Goal: Task Accomplishment & Management: Use online tool/utility

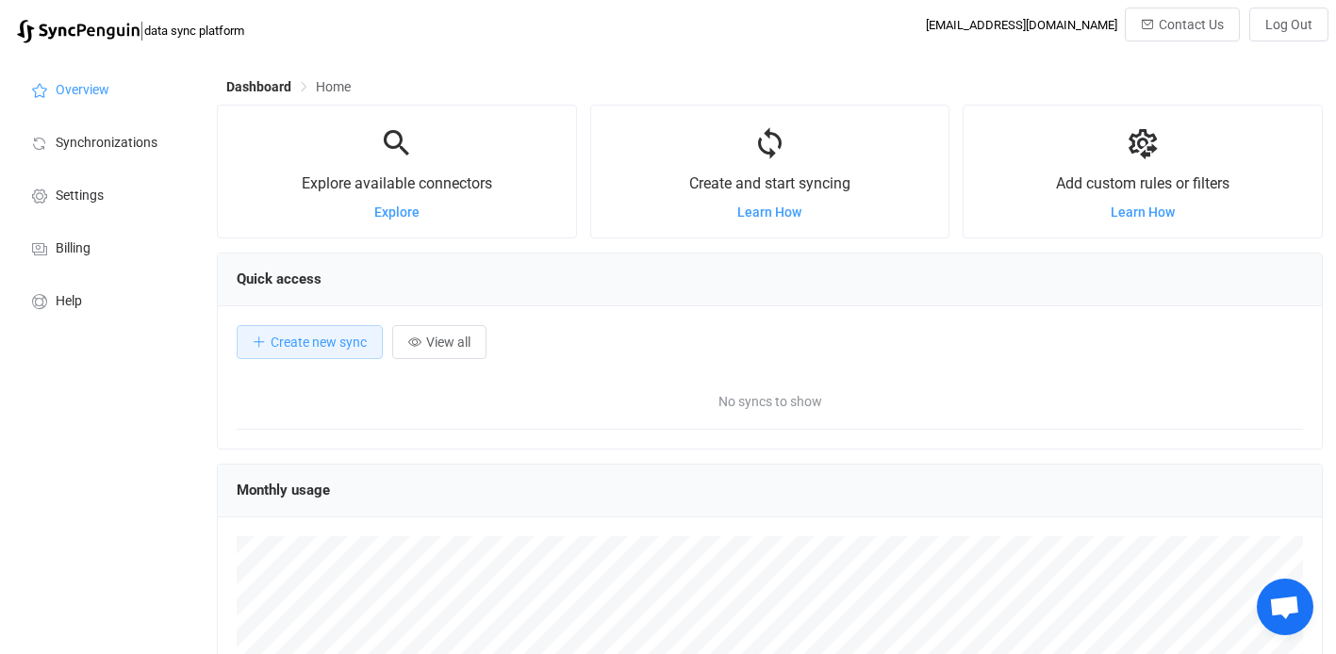
scroll to position [366, 1106]
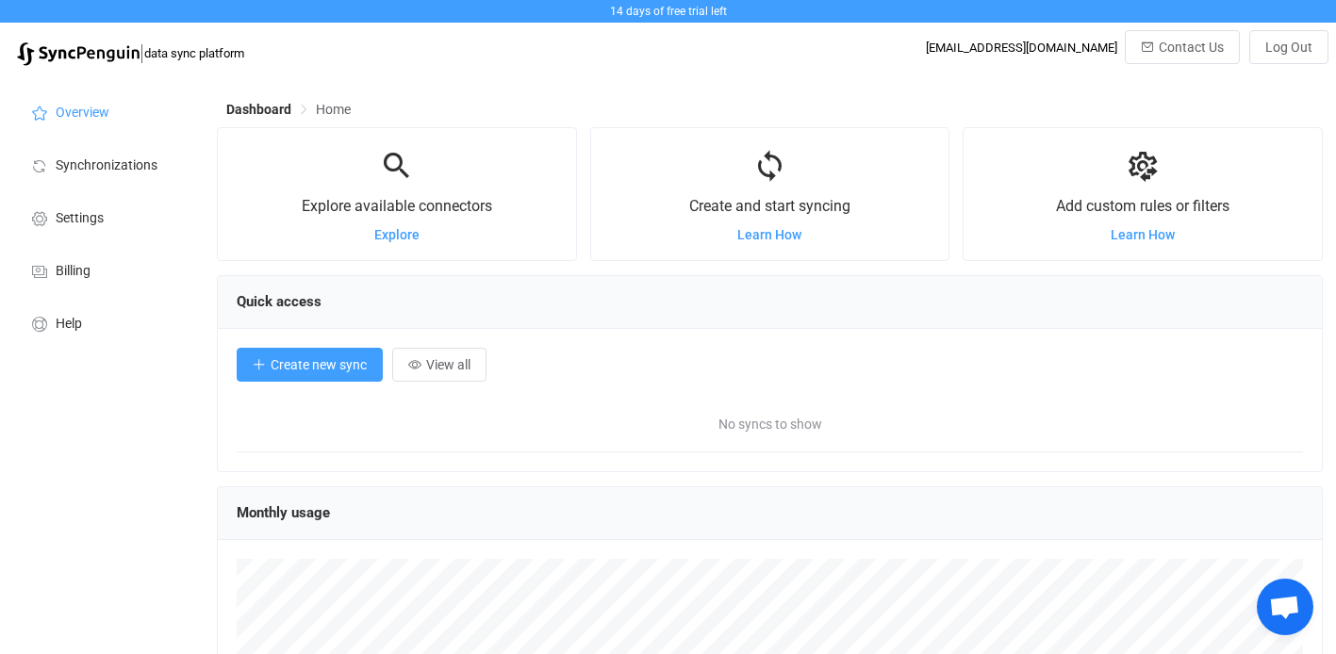
click at [309, 369] on span "Create new sync" at bounding box center [319, 364] width 96 height 15
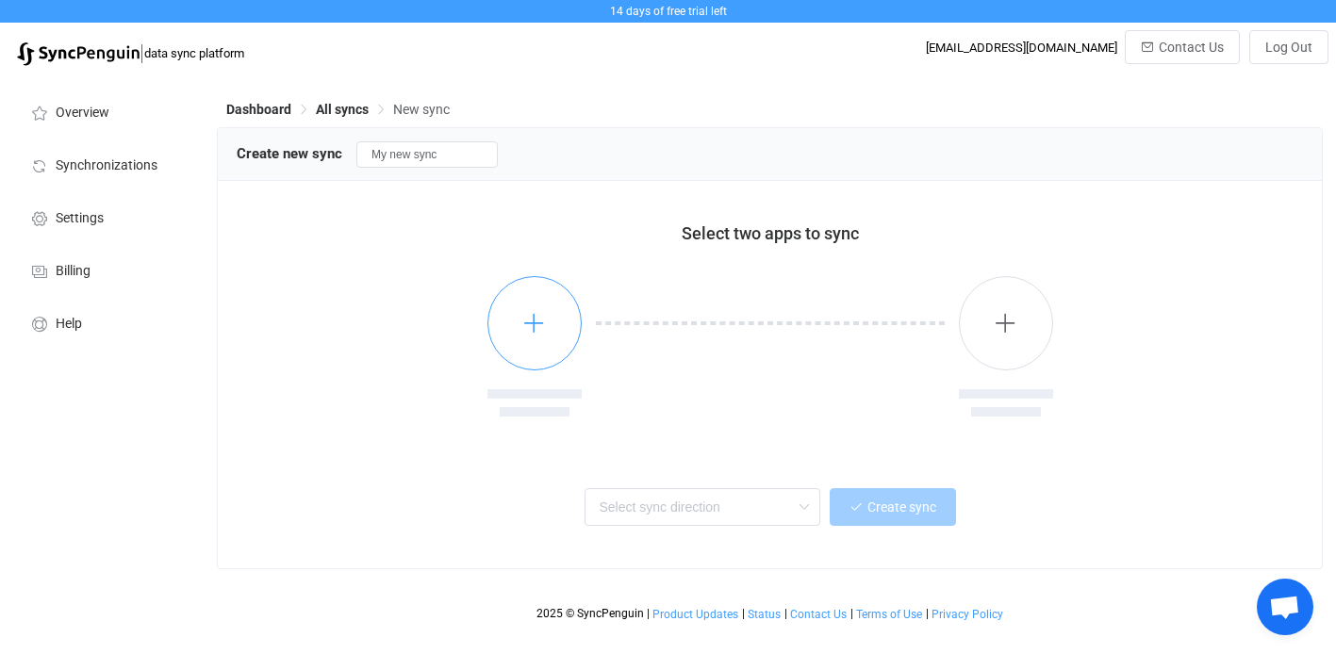
click at [556, 322] on button "button" at bounding box center [534, 323] width 94 height 94
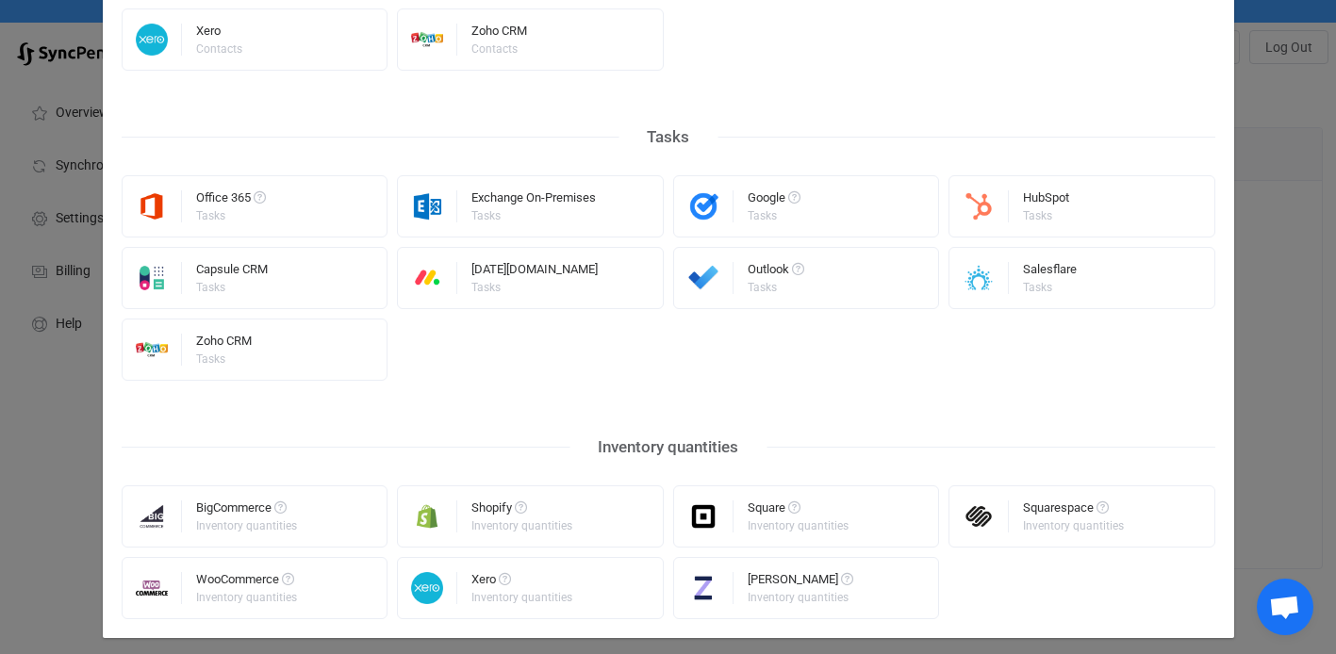
scroll to position [1001, 0]
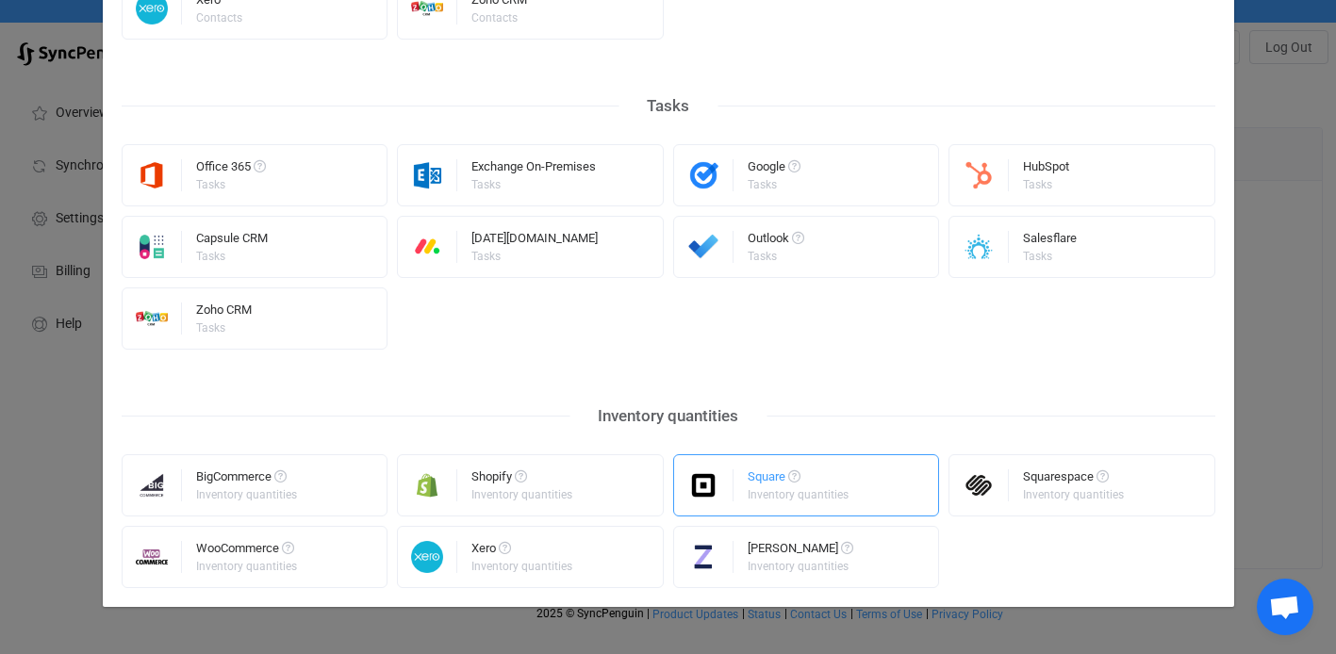
click at [772, 483] on div "Square" at bounding box center [800, 479] width 104 height 19
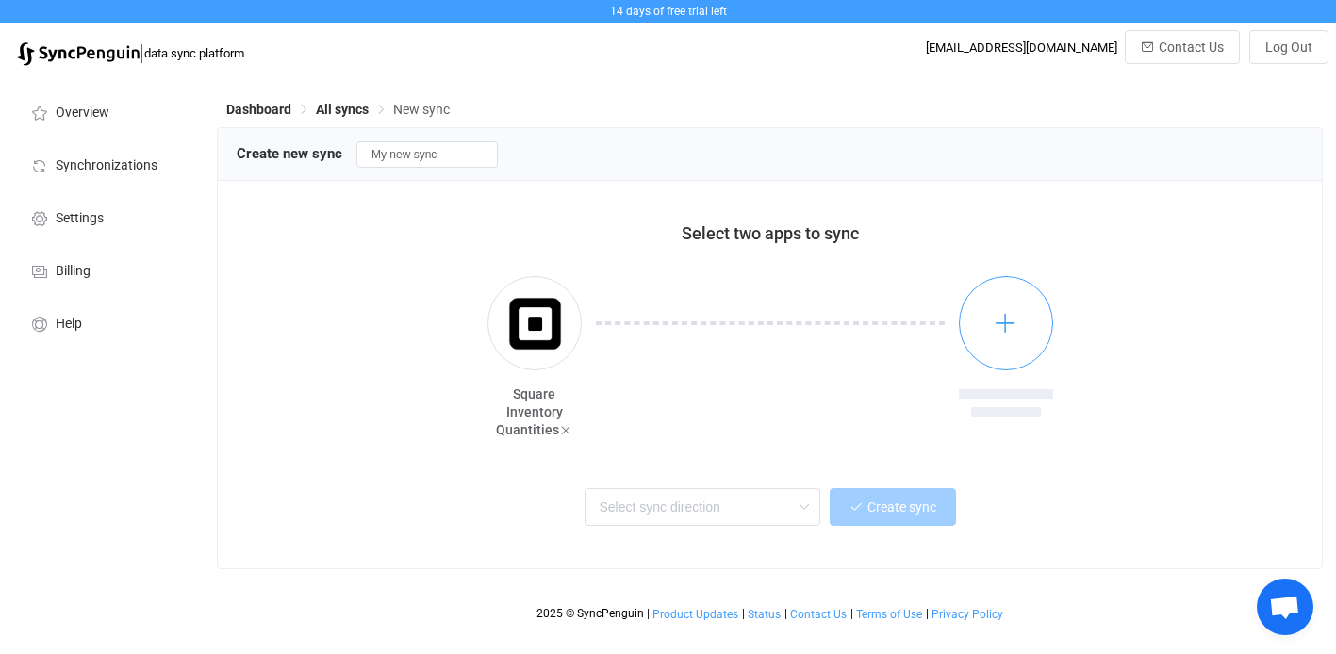
click at [1003, 315] on icon "button" at bounding box center [1006, 323] width 24 height 24
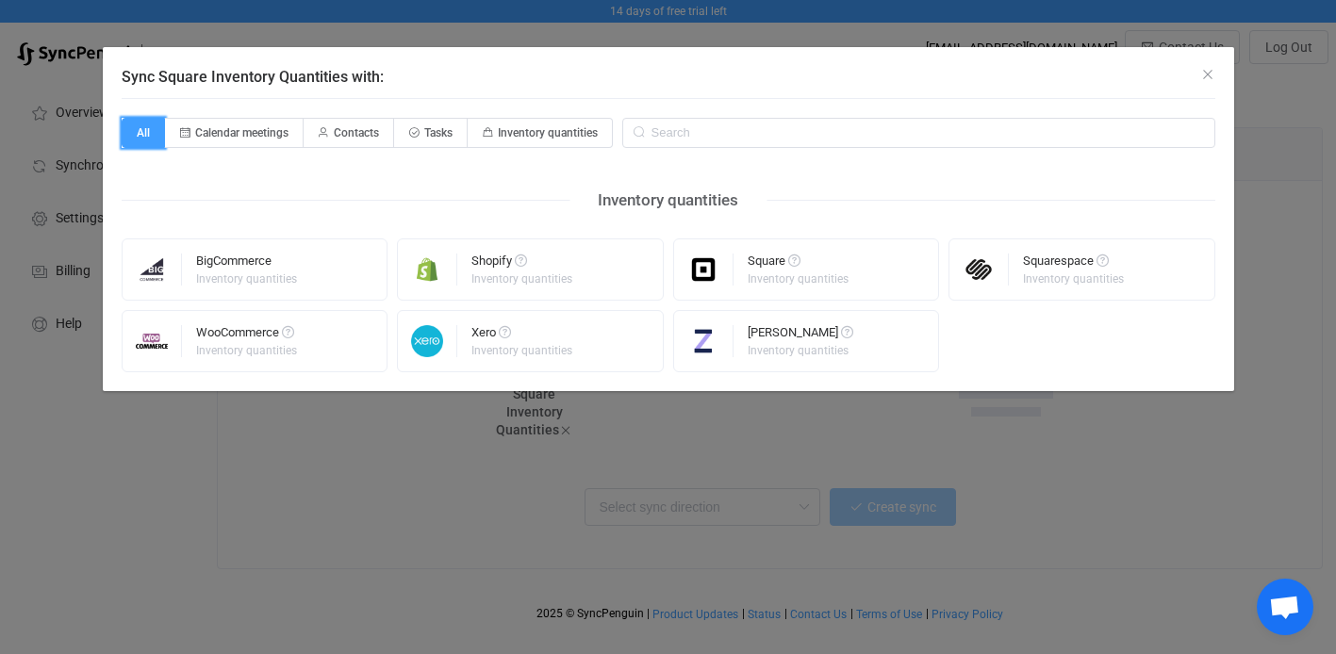
click at [135, 124] on span "All" at bounding box center [143, 133] width 43 height 30
click at [135, 124] on input "All" at bounding box center [132, 127] width 12 height 12
click at [140, 130] on span "All" at bounding box center [143, 133] width 43 height 30
click at [139, 130] on input "All" at bounding box center [132, 127] width 12 height 12
click at [1208, 71] on icon "Close" at bounding box center [1207, 74] width 15 height 15
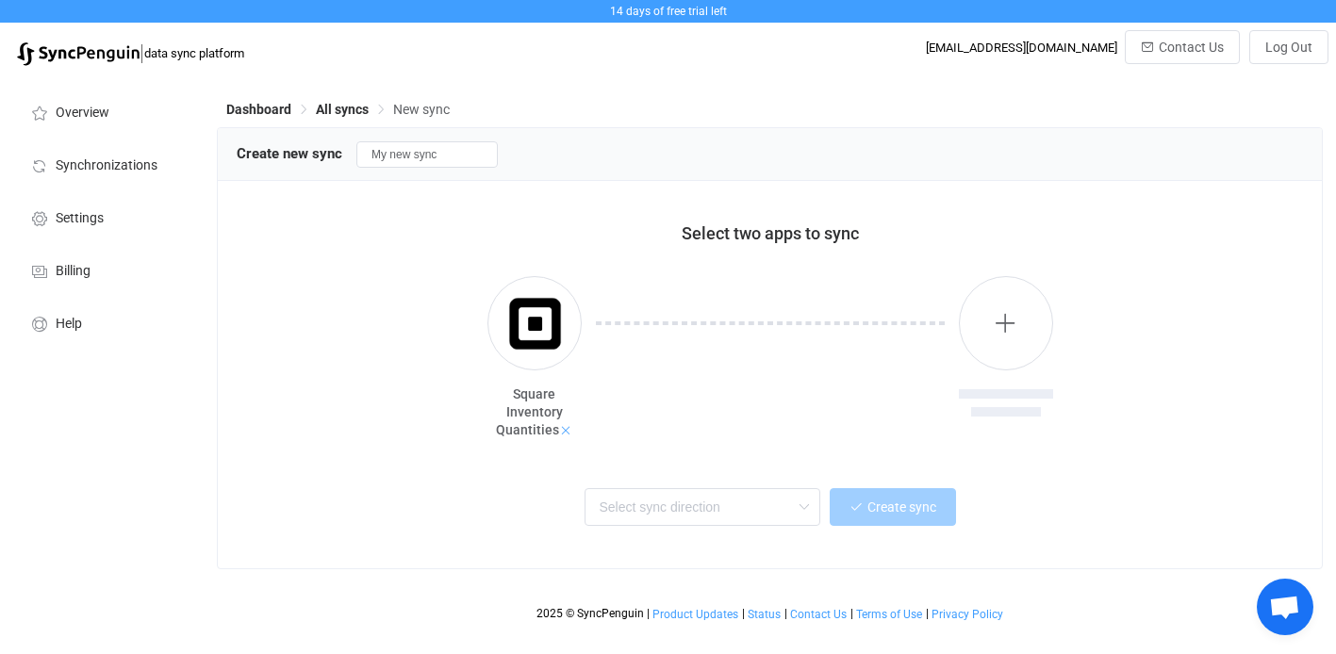
click at [559, 431] on icon at bounding box center [565, 430] width 13 height 13
click at [547, 325] on button "button" at bounding box center [534, 323] width 94 height 94
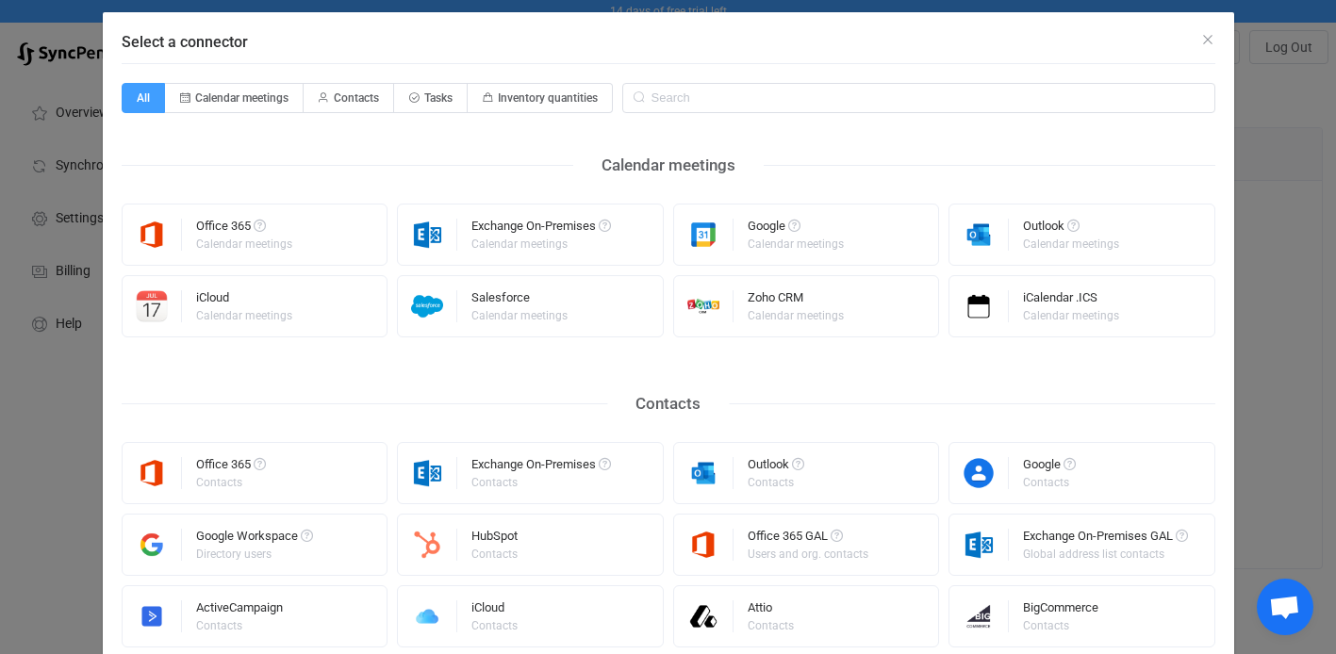
scroll to position [0, 0]
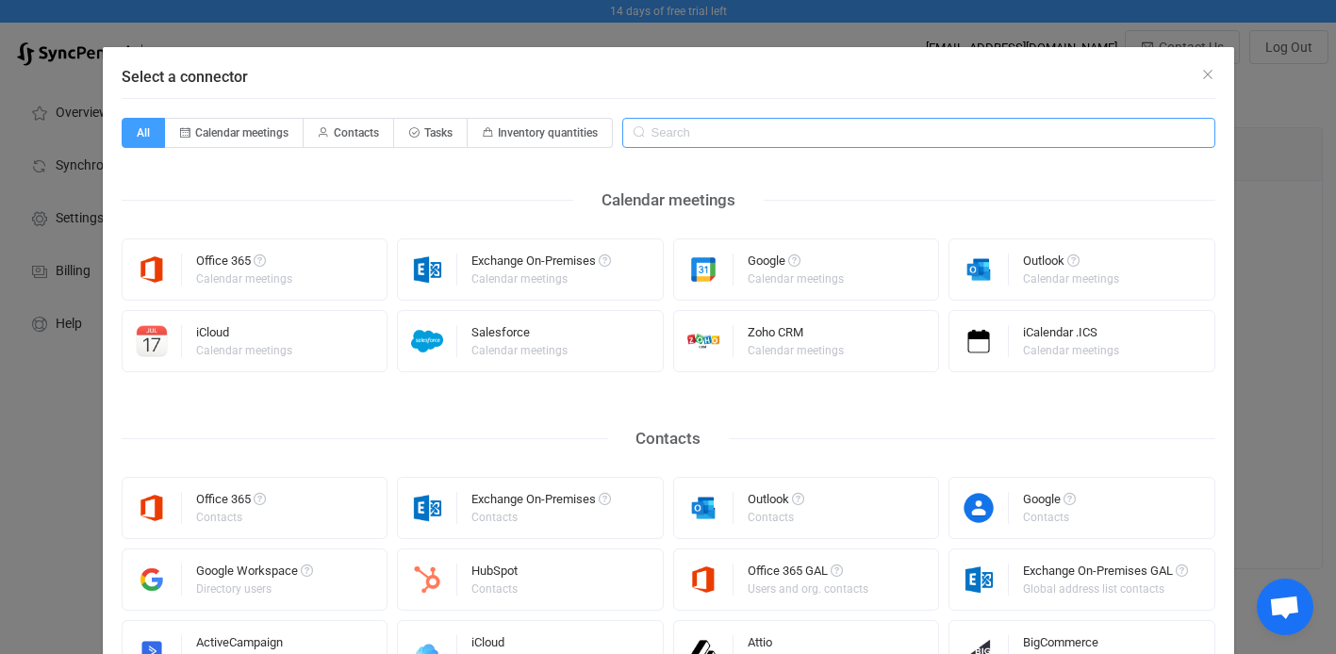
click at [738, 140] on input "Select a connector" at bounding box center [918, 133] width 593 height 30
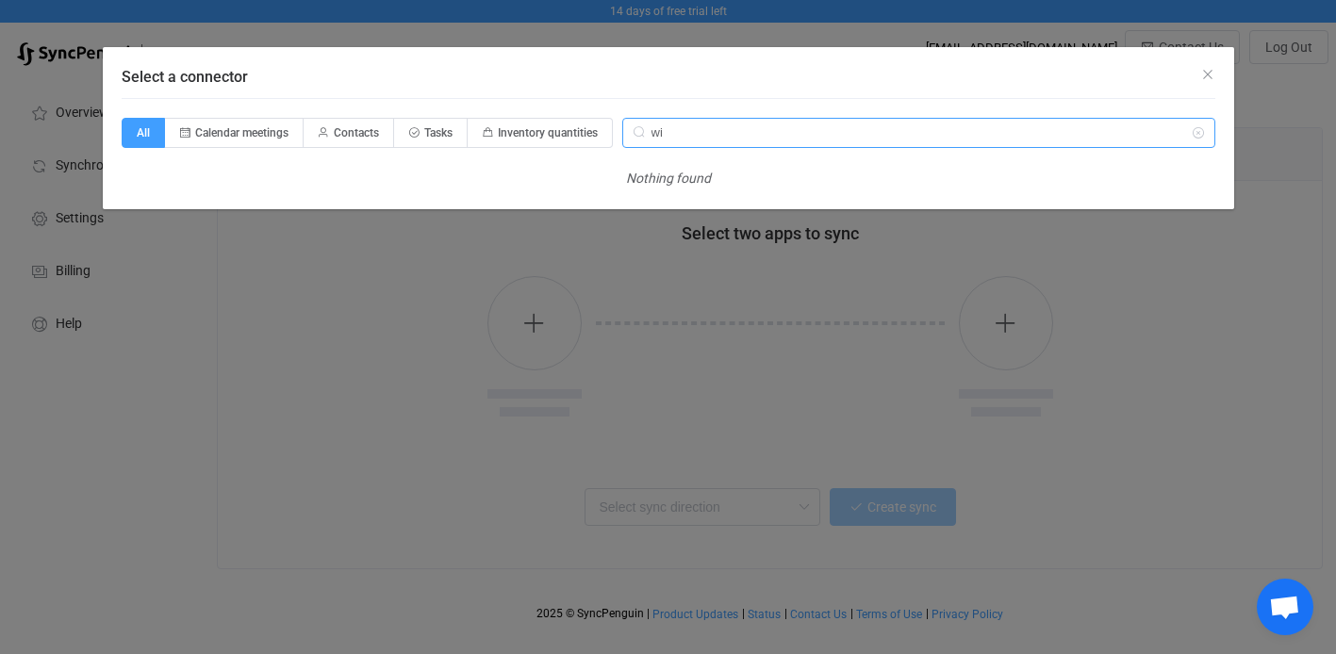
type input "w"
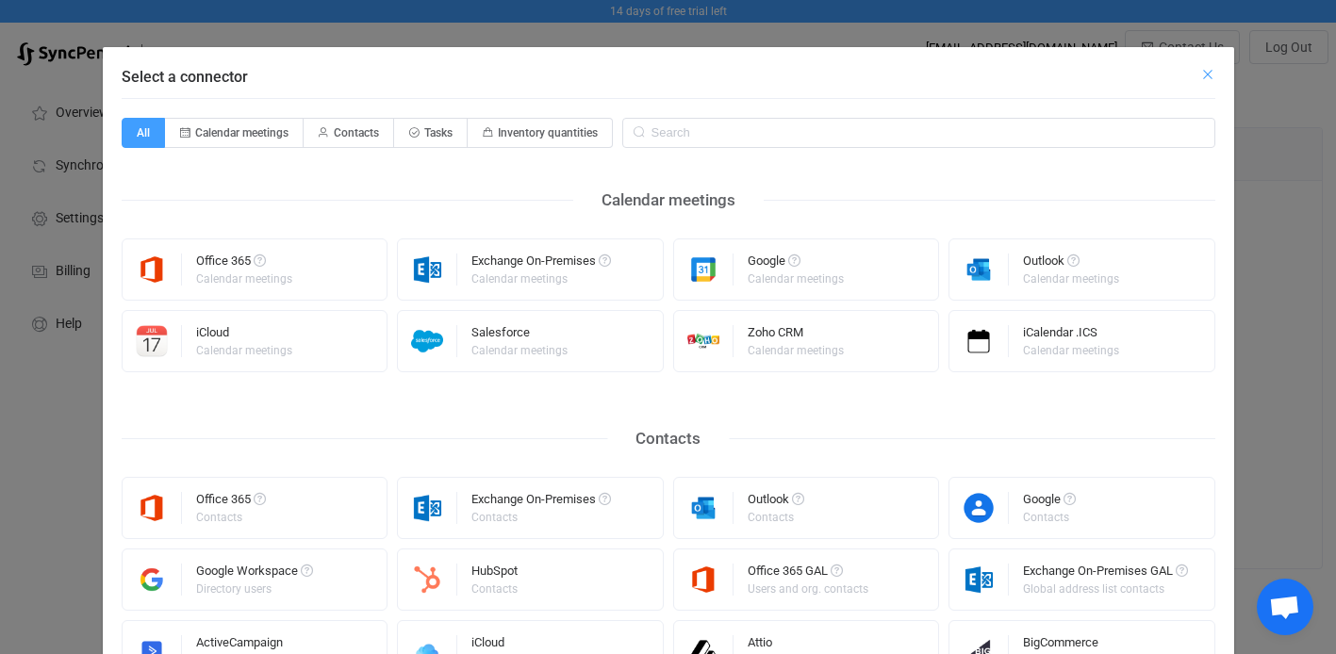
click at [1202, 76] on icon "Close" at bounding box center [1207, 74] width 15 height 15
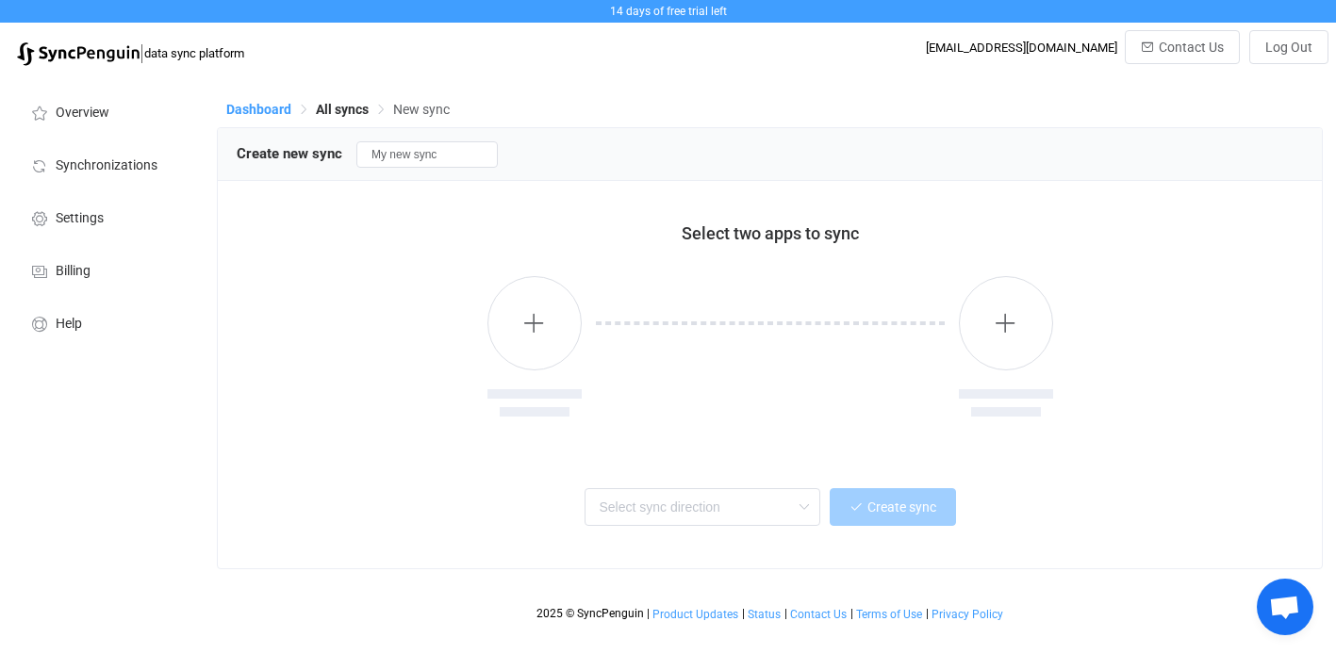
click at [255, 105] on span "Dashboard" at bounding box center [258, 109] width 65 height 15
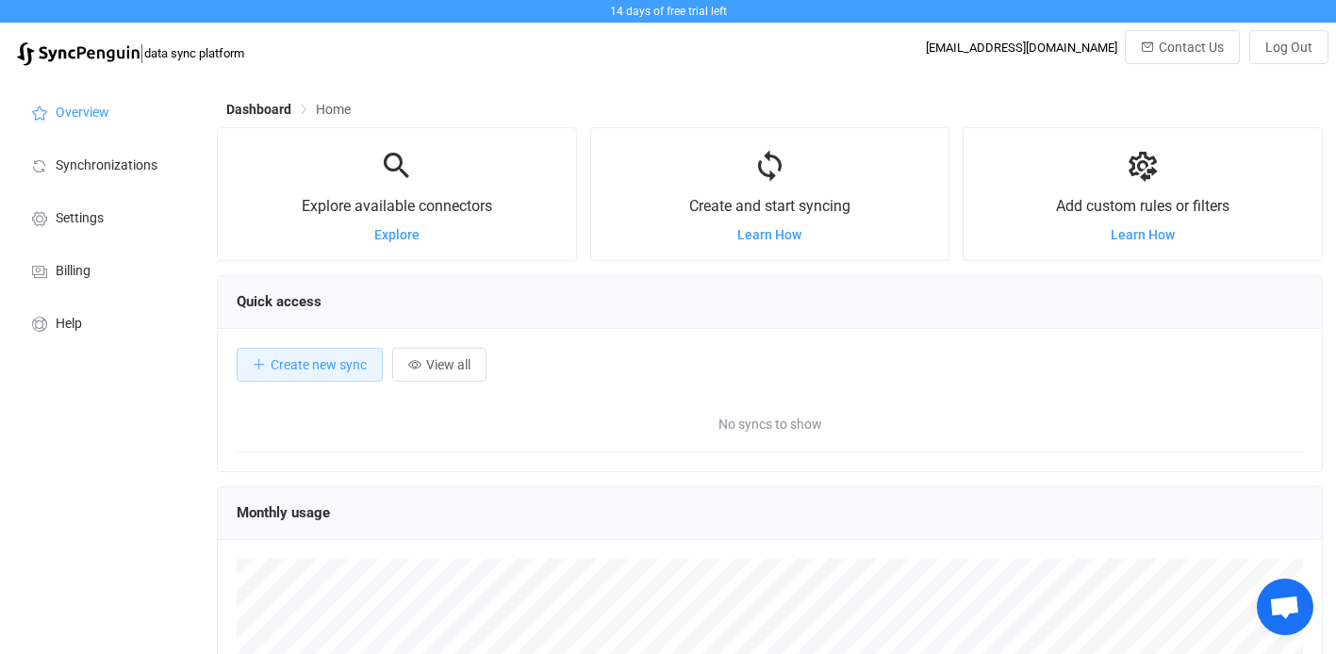
scroll to position [366, 1106]
click at [395, 238] on span "Explore" at bounding box center [396, 234] width 45 height 15
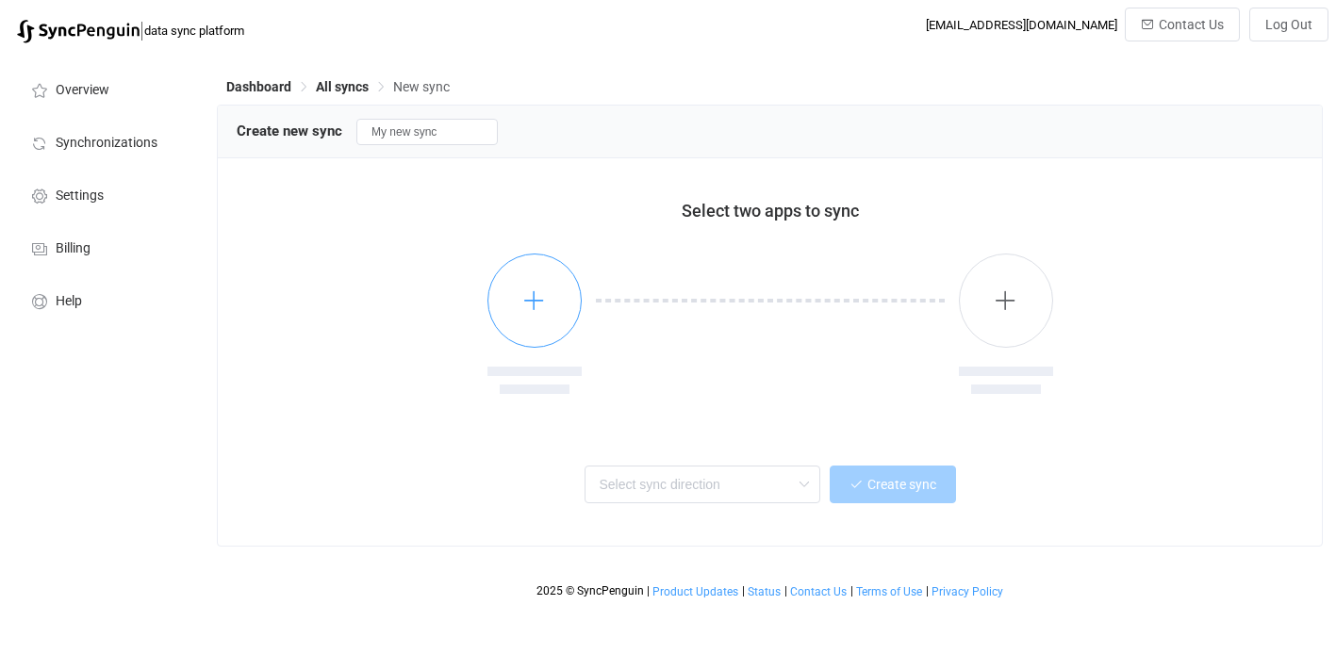
click at [536, 298] on icon "button" at bounding box center [534, 300] width 24 height 24
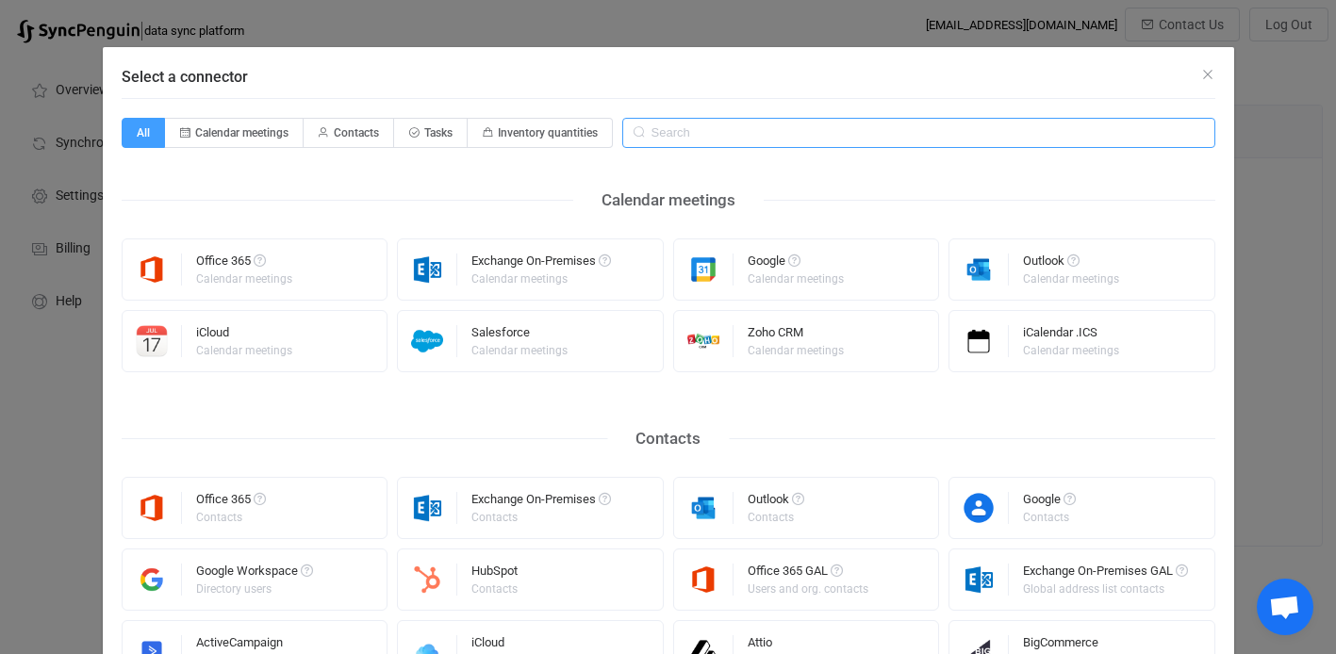
click at [695, 132] on input "Select a connector" at bounding box center [918, 133] width 593 height 30
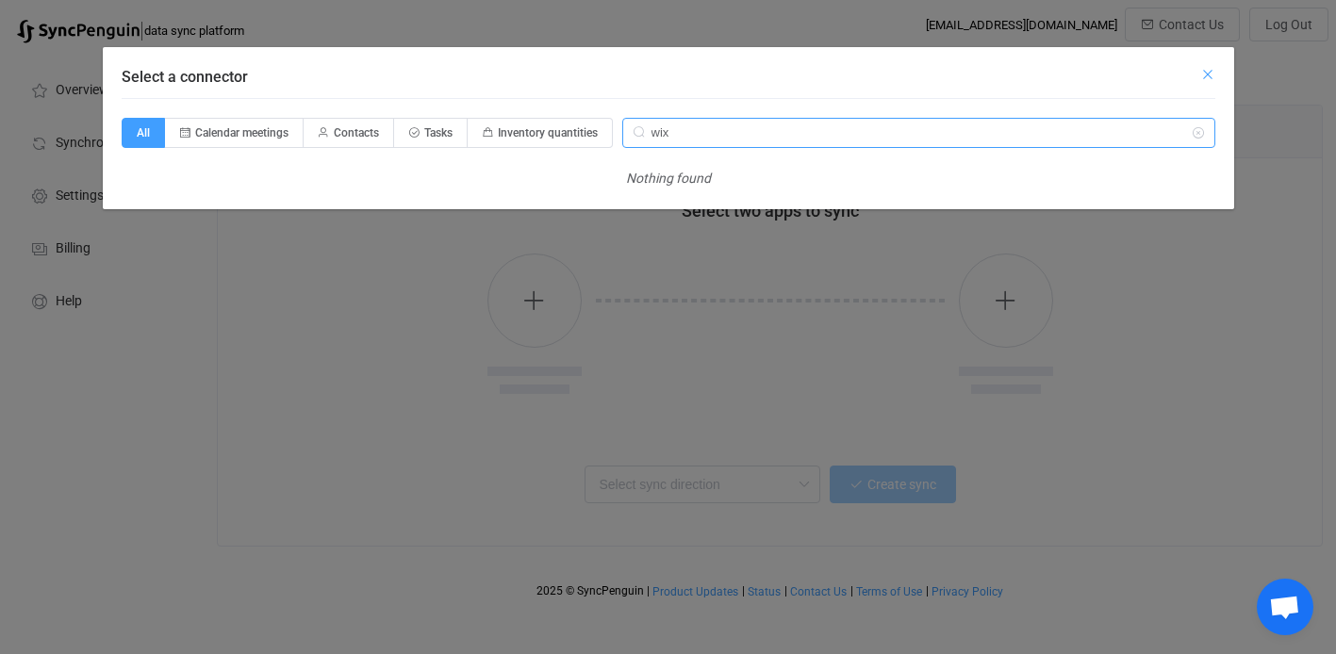
type input "wix"
click at [1208, 71] on icon "Close" at bounding box center [1207, 74] width 15 height 15
